Goal: Information Seeking & Learning: Learn about a topic

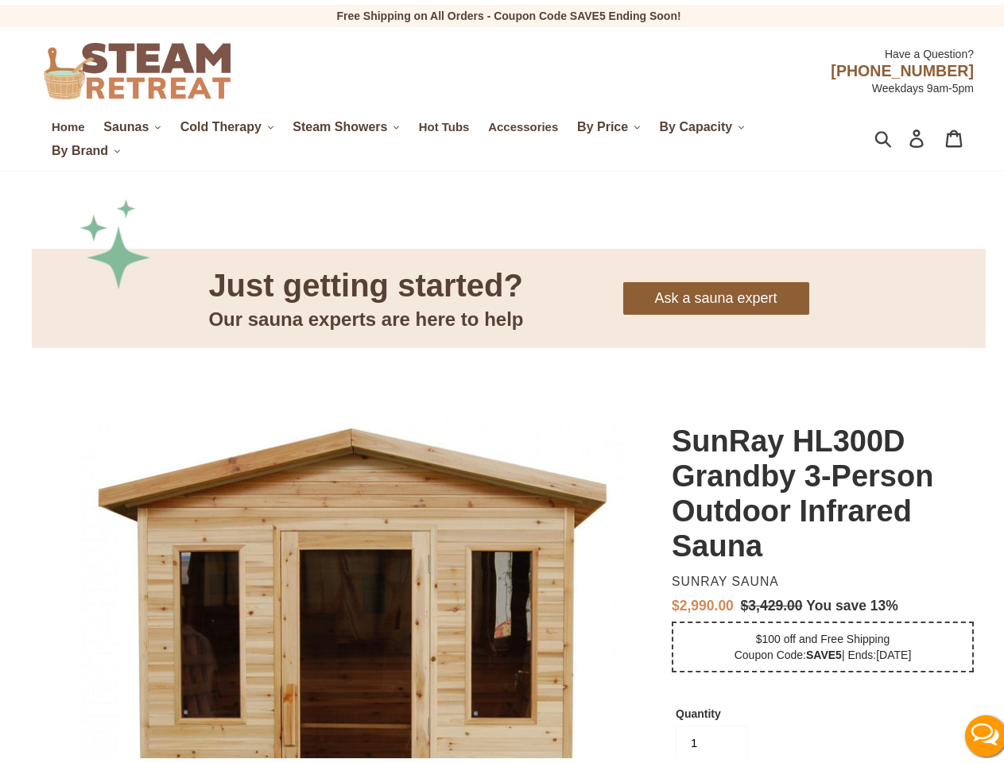
click at [132, 122] on span "Saunas" at bounding box center [125, 122] width 45 height 14
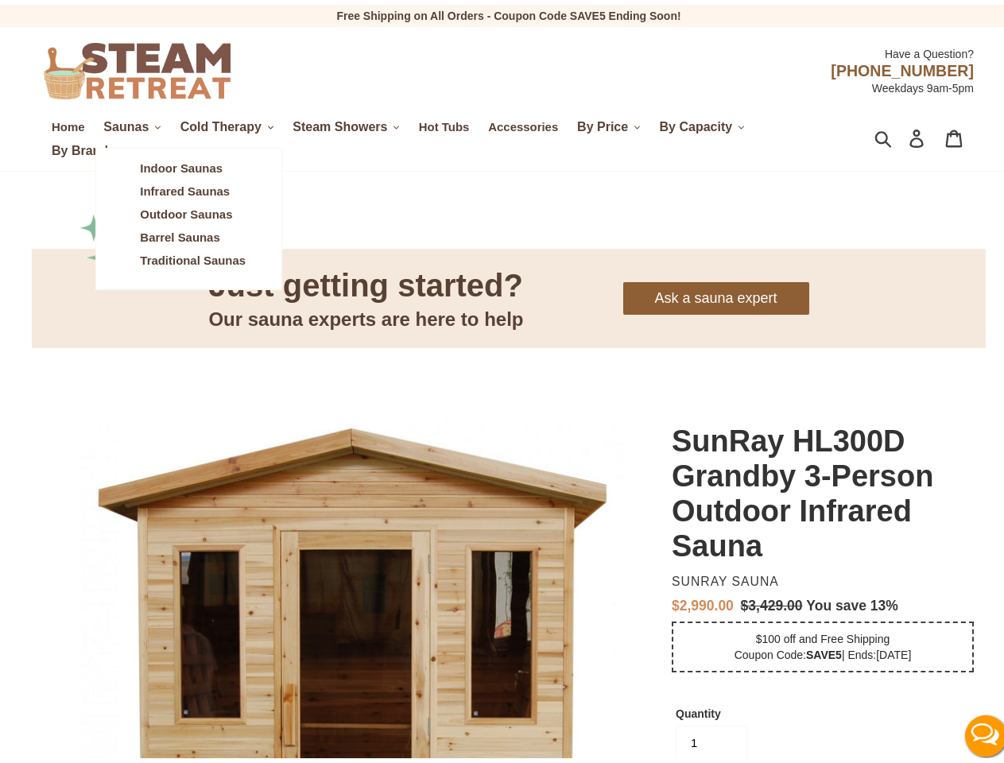
click at [229, 122] on span "Cold Therapy" at bounding box center [221, 122] width 81 height 14
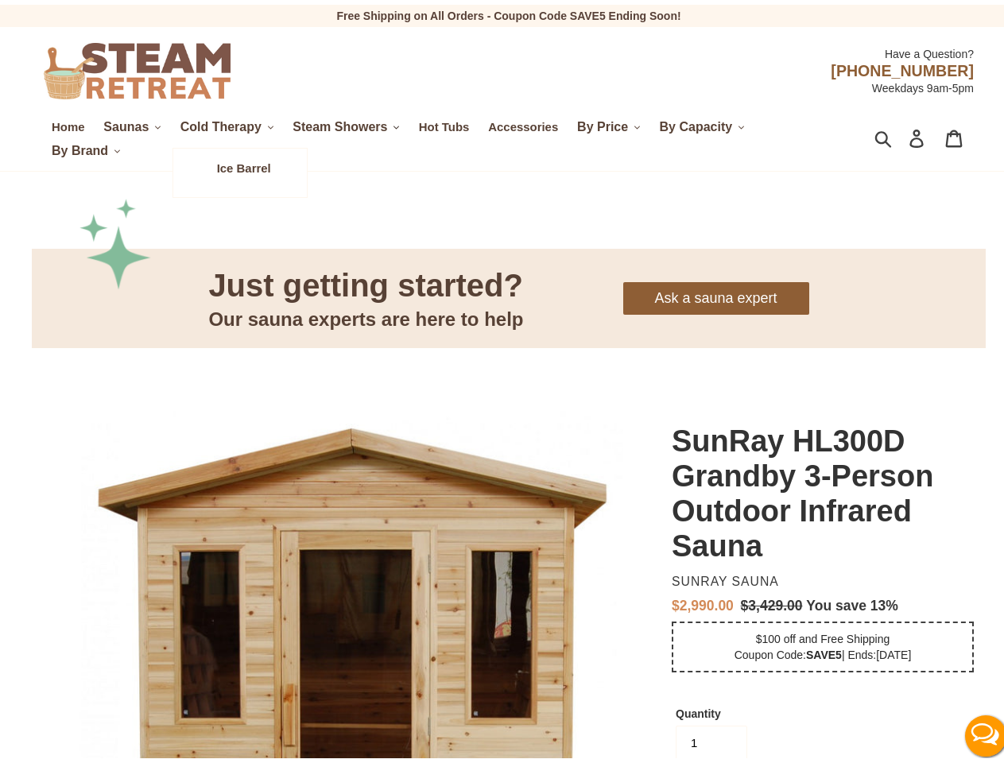
click at [350, 122] on span "Steam Showers" at bounding box center [340, 122] width 95 height 14
click at [613, 122] on span "By Price" at bounding box center [602, 122] width 51 height 14
click at [705, 122] on span "By Capacity" at bounding box center [696, 122] width 73 height 14
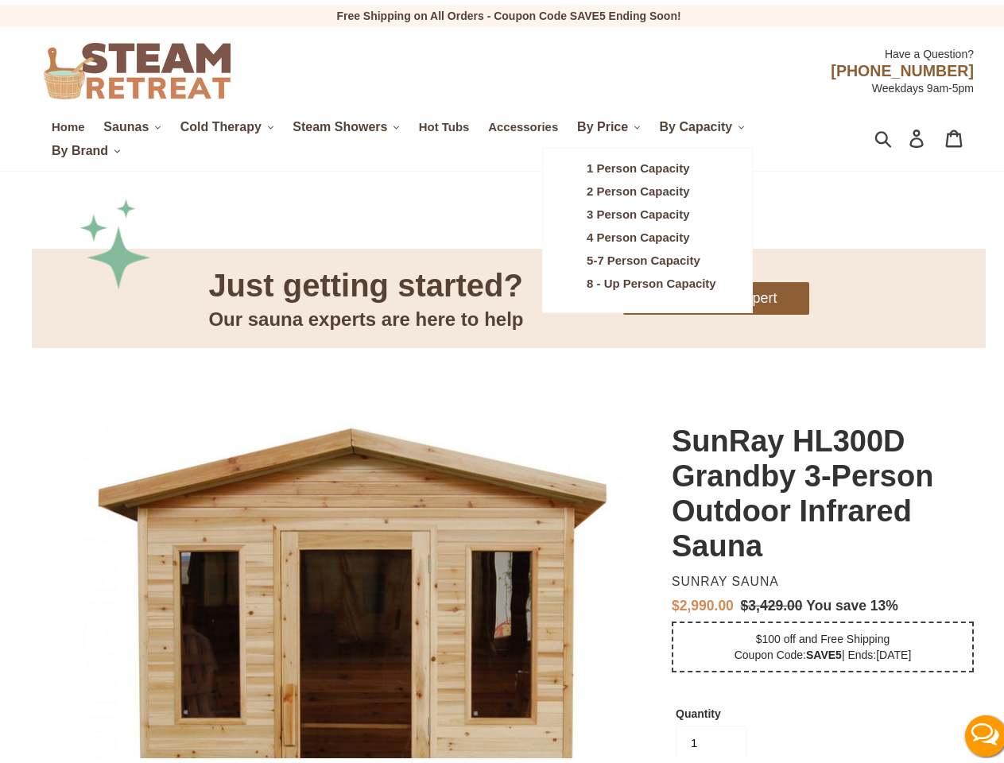
click at [86, 146] on span "By Brand" at bounding box center [80, 146] width 56 height 14
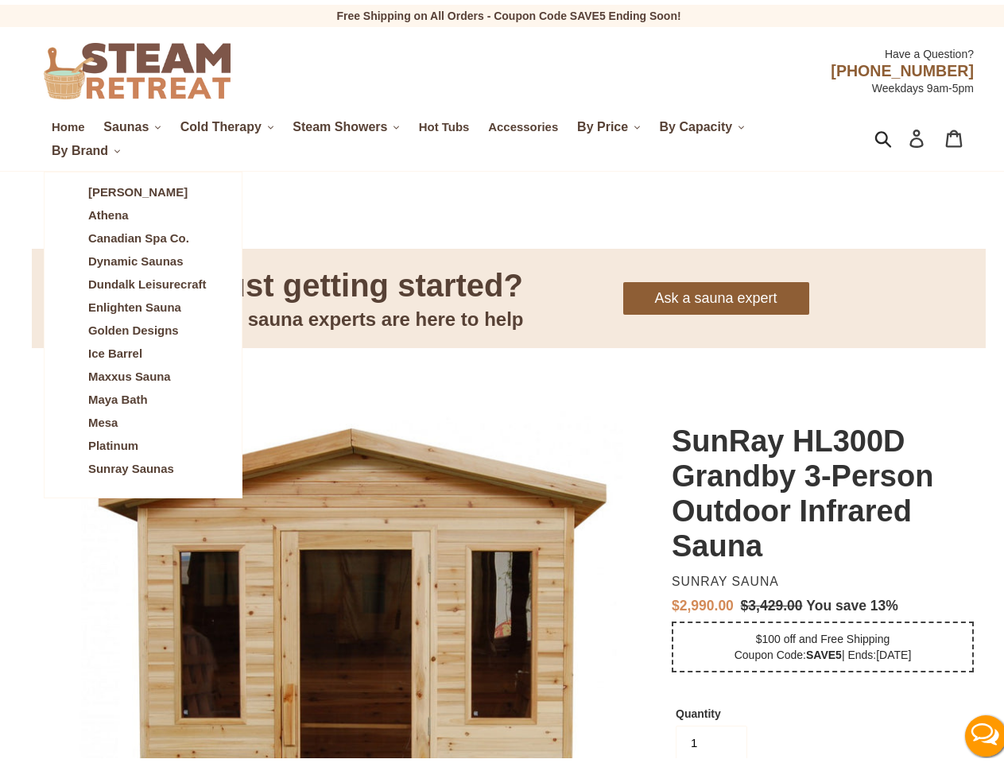
click at [875, 134] on icon "button" at bounding box center [883, 134] width 17 height 18
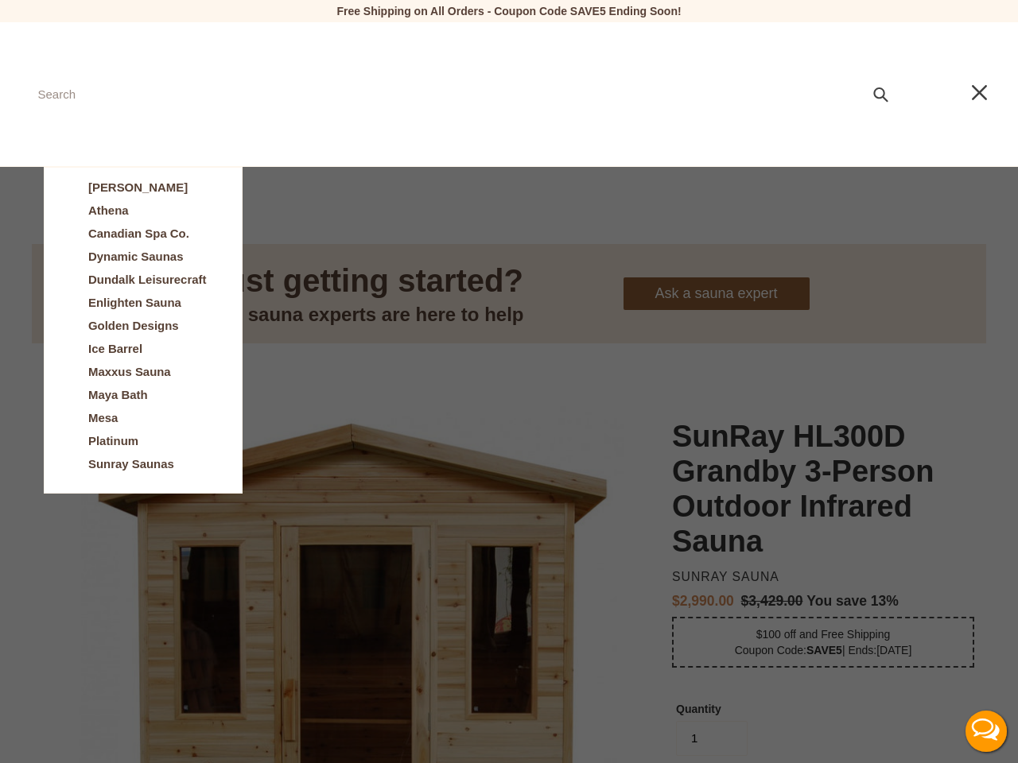
click at [973, 732] on button "Live Chat" at bounding box center [986, 732] width 64 height 64
